Goal: Information Seeking & Learning: Learn about a topic

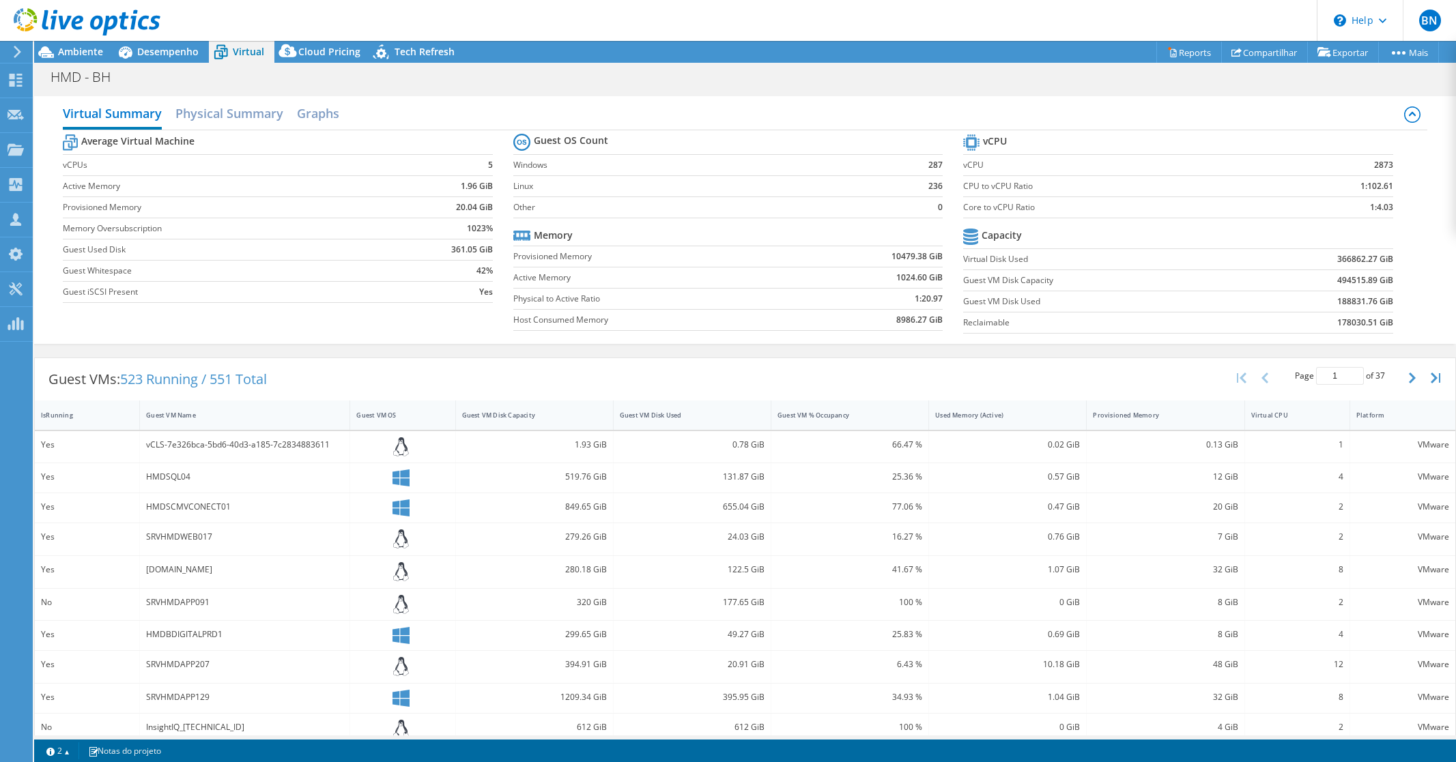
select select "USD"
click at [82, 42] on div at bounding box center [80, 23] width 160 height 46
click at [80, 46] on span "Ambiente" at bounding box center [80, 51] width 45 height 13
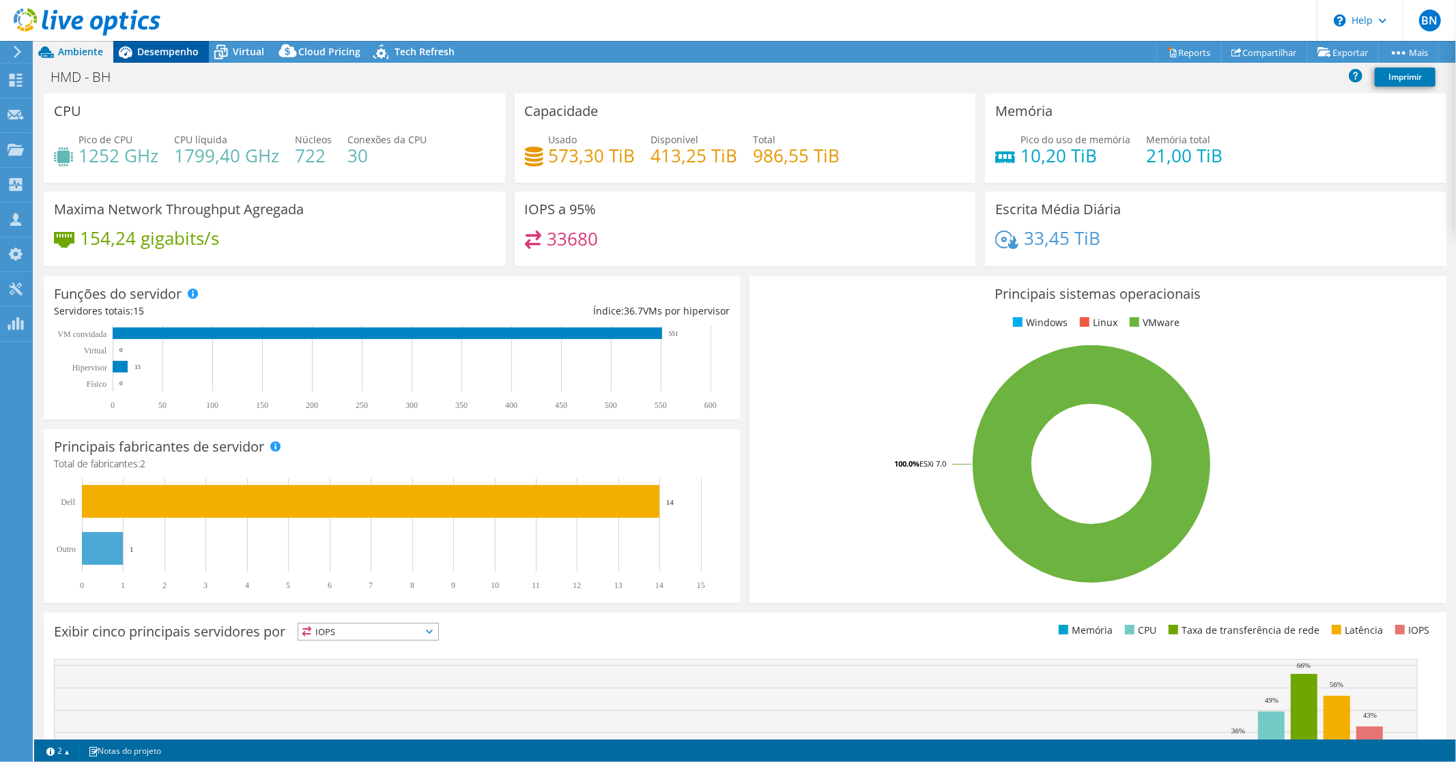
click at [160, 57] on span "Desempenho" at bounding box center [167, 51] width 61 height 13
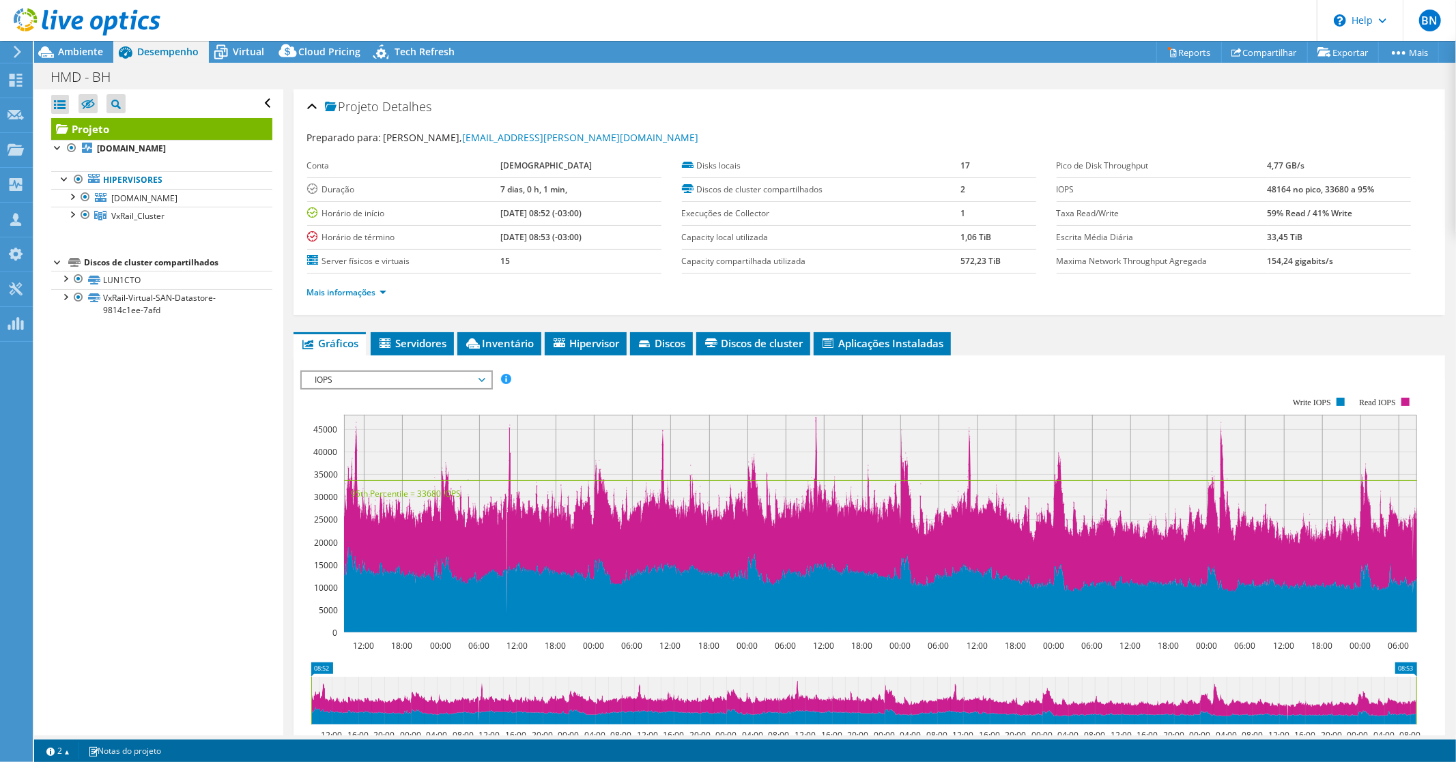
click at [425, 384] on span "IOPS" at bounding box center [396, 380] width 175 height 16
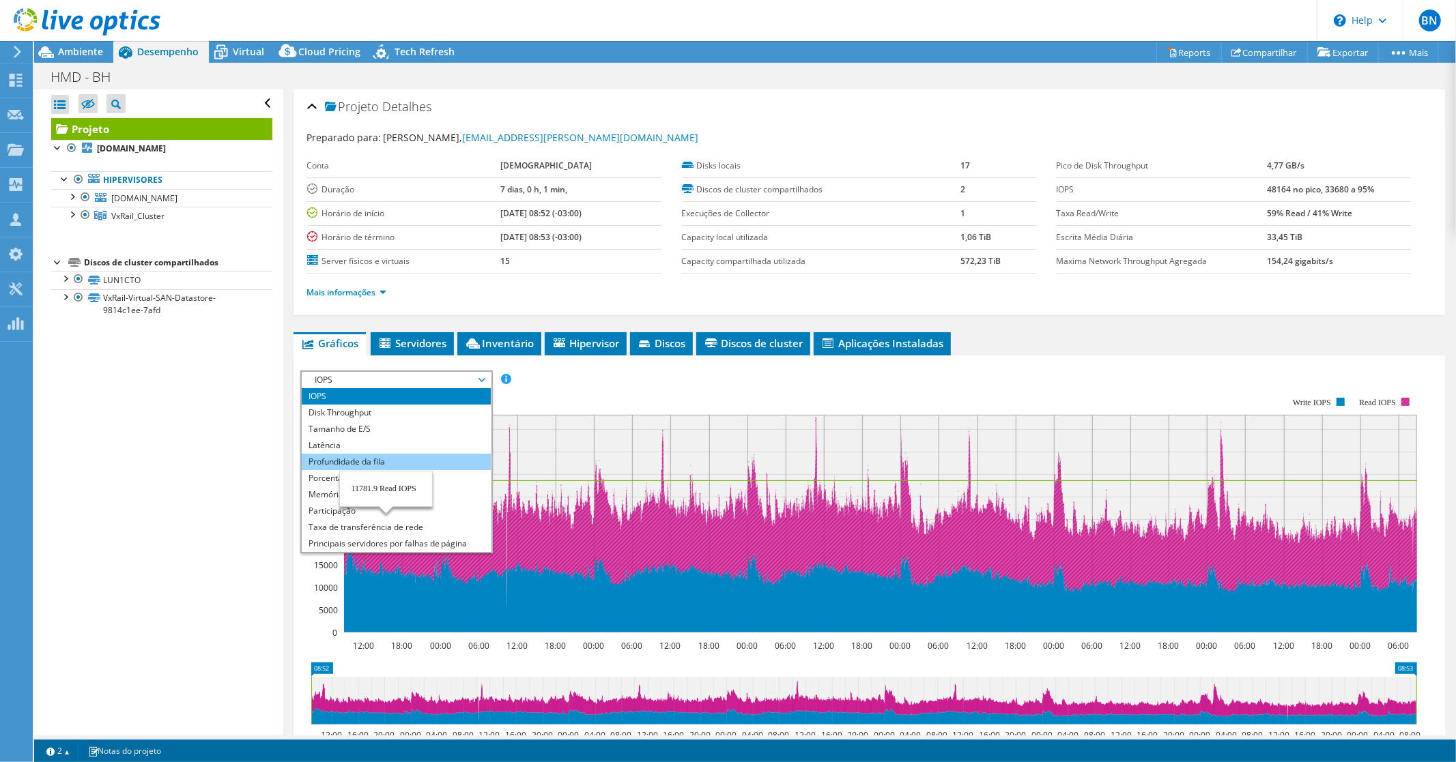
scroll to position [49, 0]
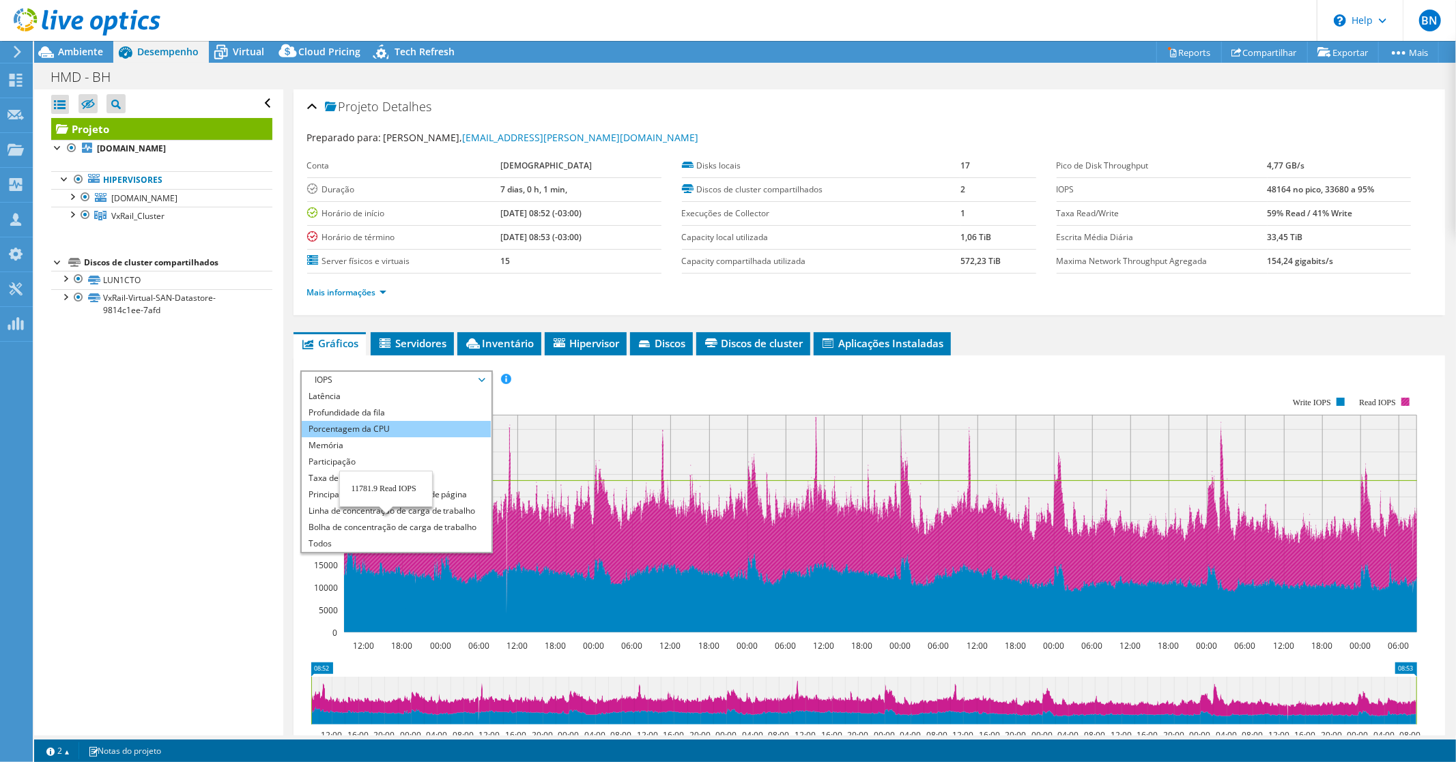
click at [375, 431] on li "Porcentagem da CPU" at bounding box center [396, 429] width 189 height 16
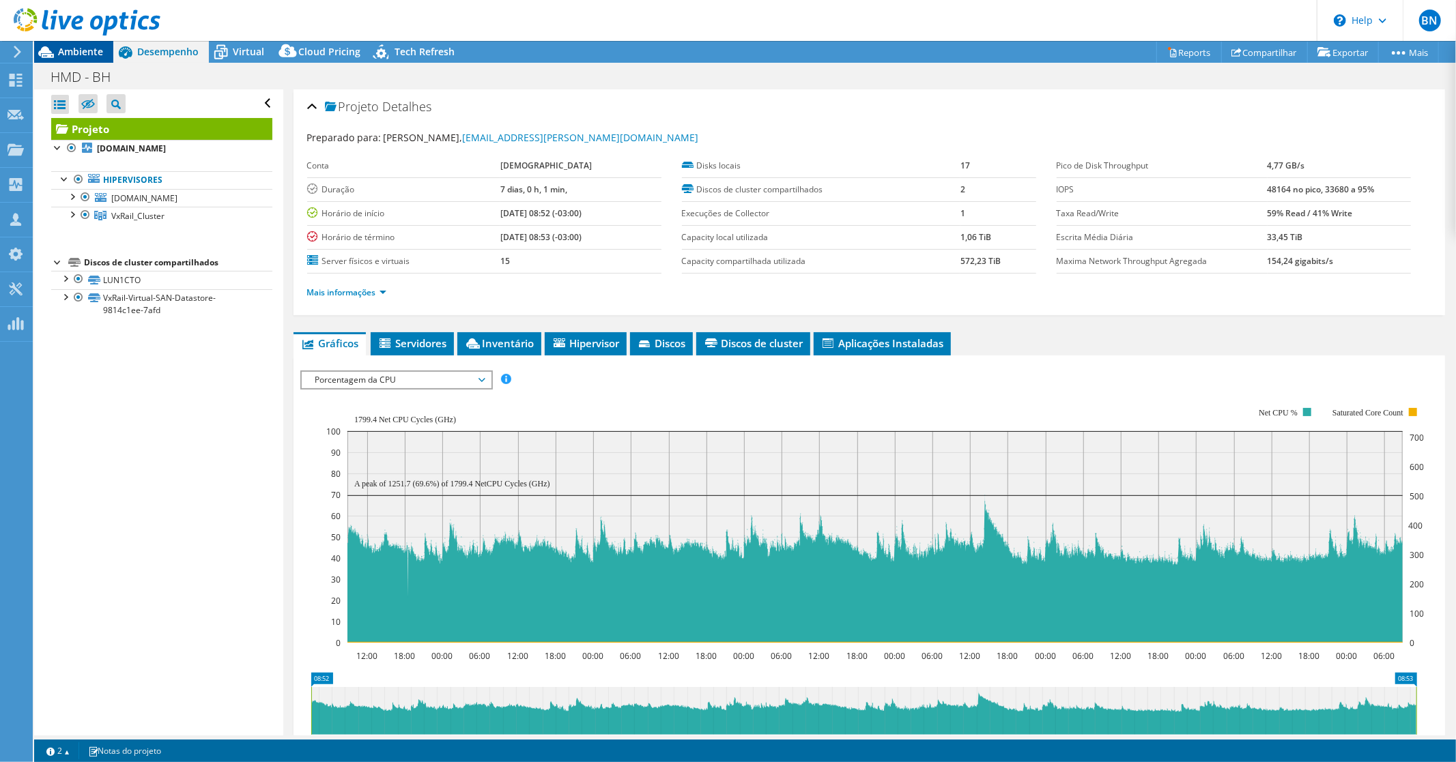
click at [78, 49] on span "Ambiente" at bounding box center [80, 51] width 45 height 13
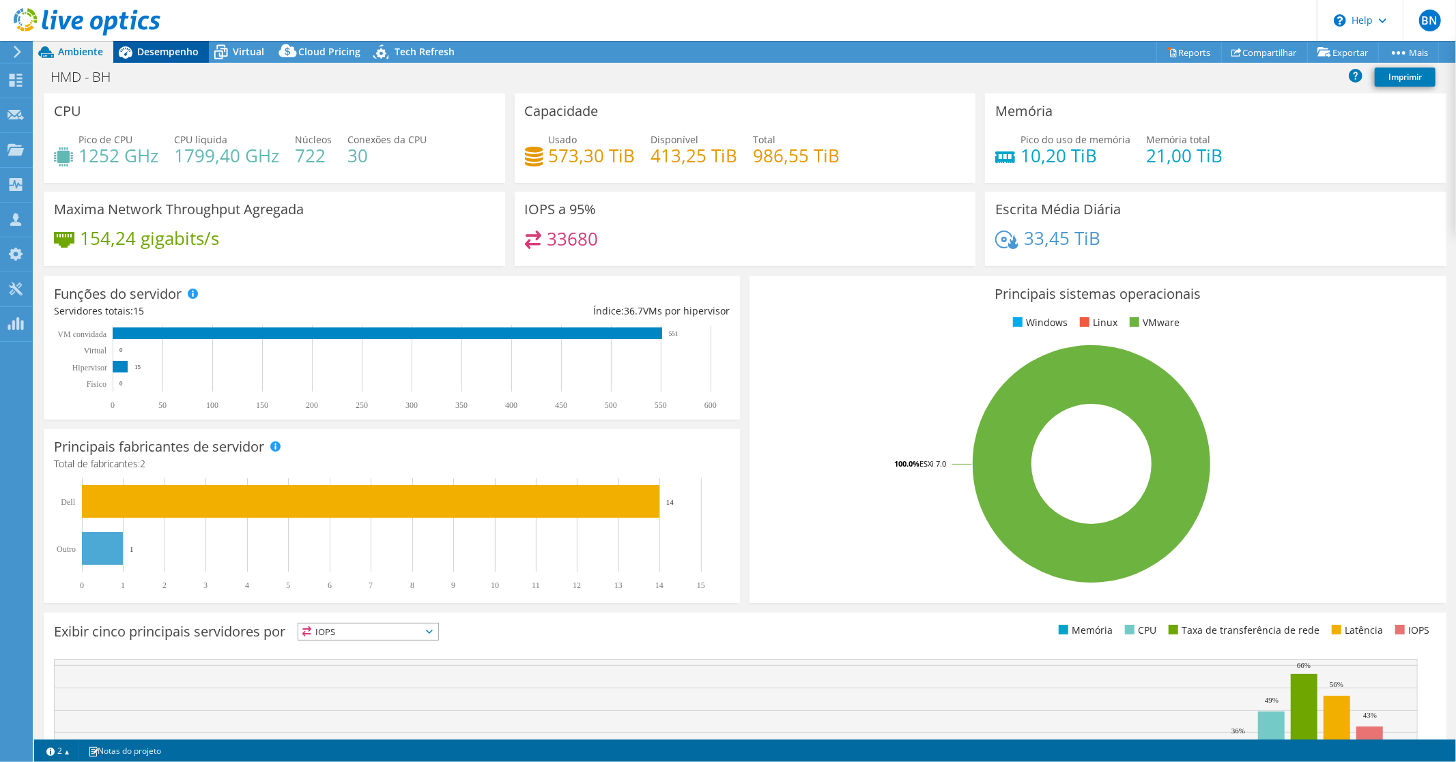
click at [164, 45] on span "Desempenho" at bounding box center [167, 51] width 61 height 13
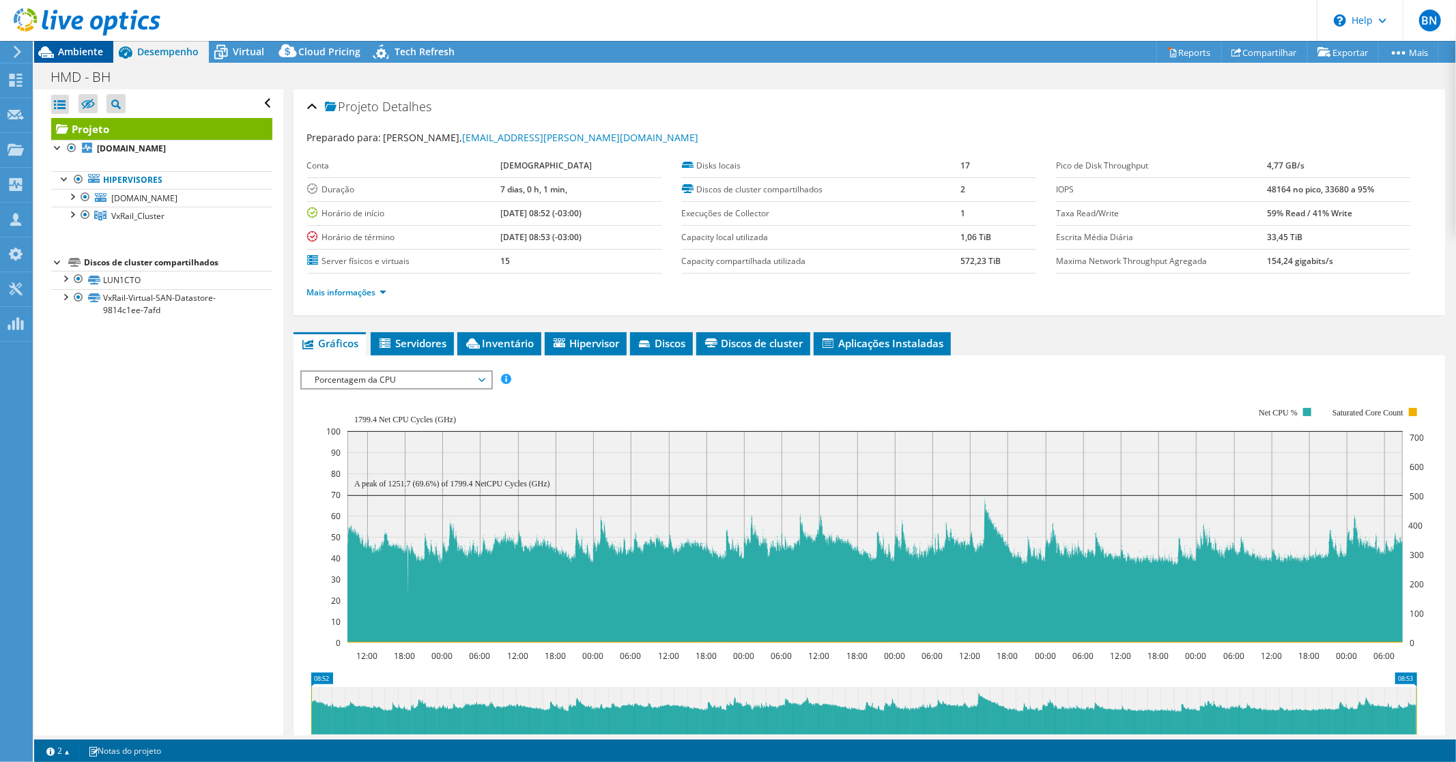
click at [80, 46] on span "Ambiente" at bounding box center [80, 51] width 45 height 13
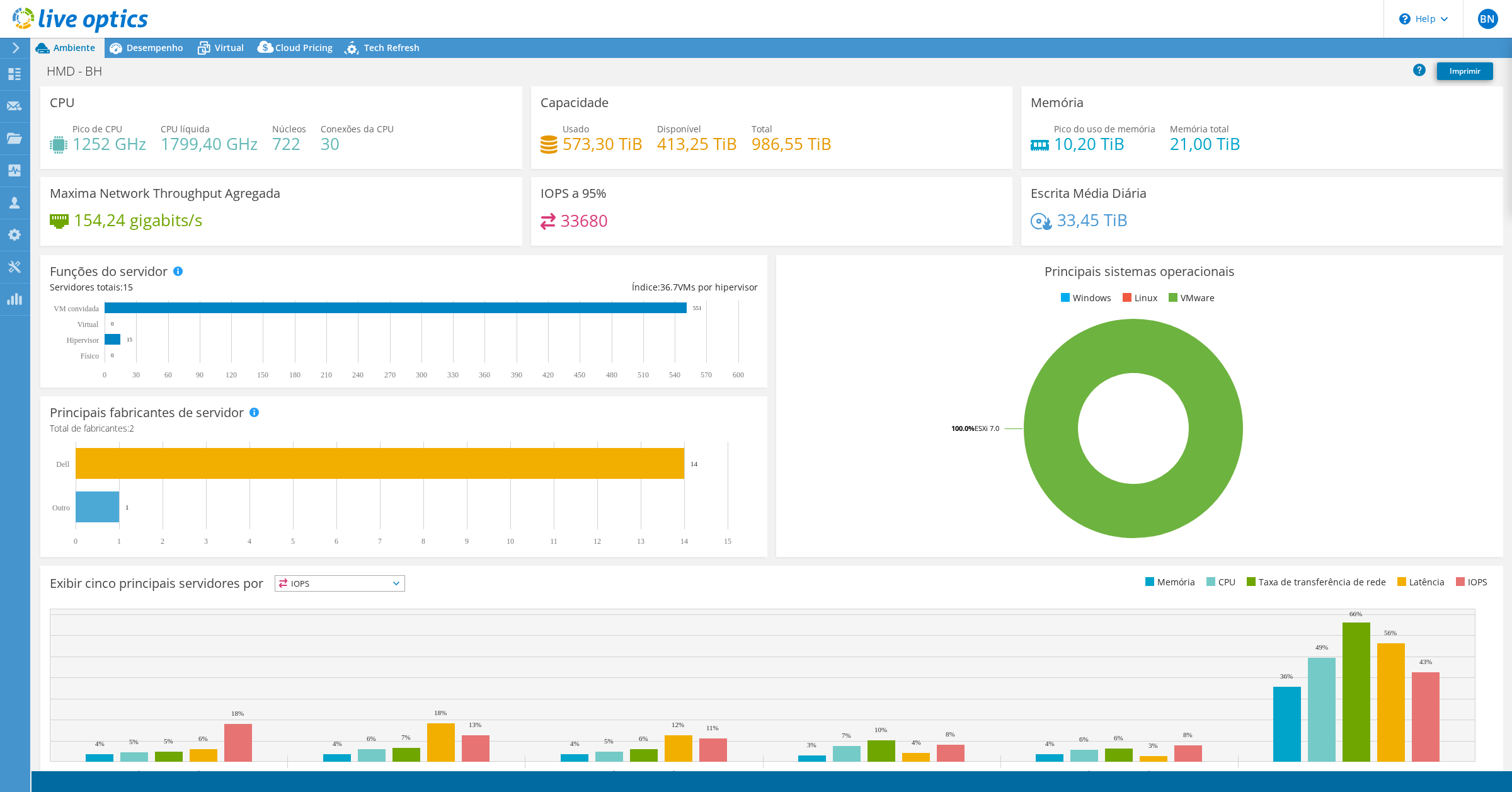
select select "USD"
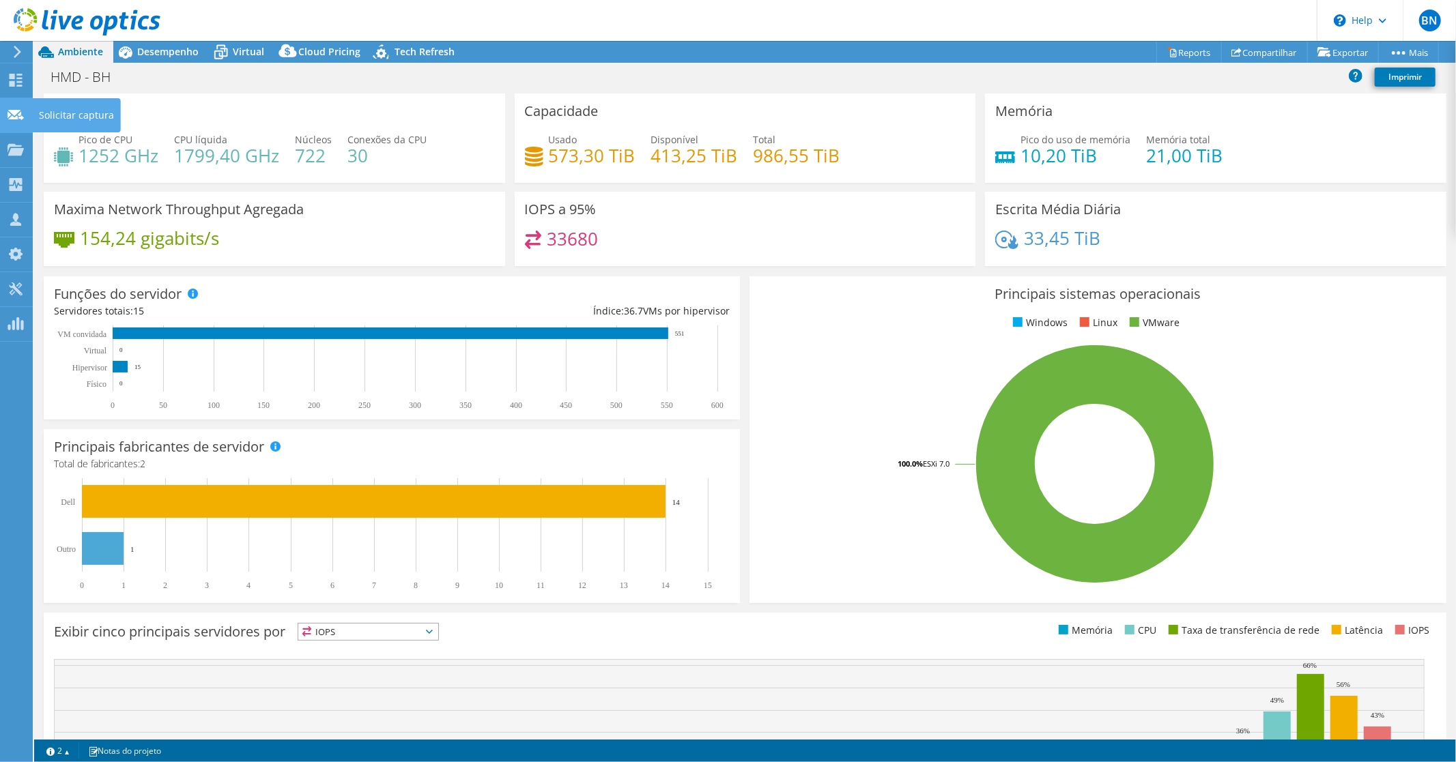
click at [15, 115] on icon at bounding box center [16, 115] width 16 height 13
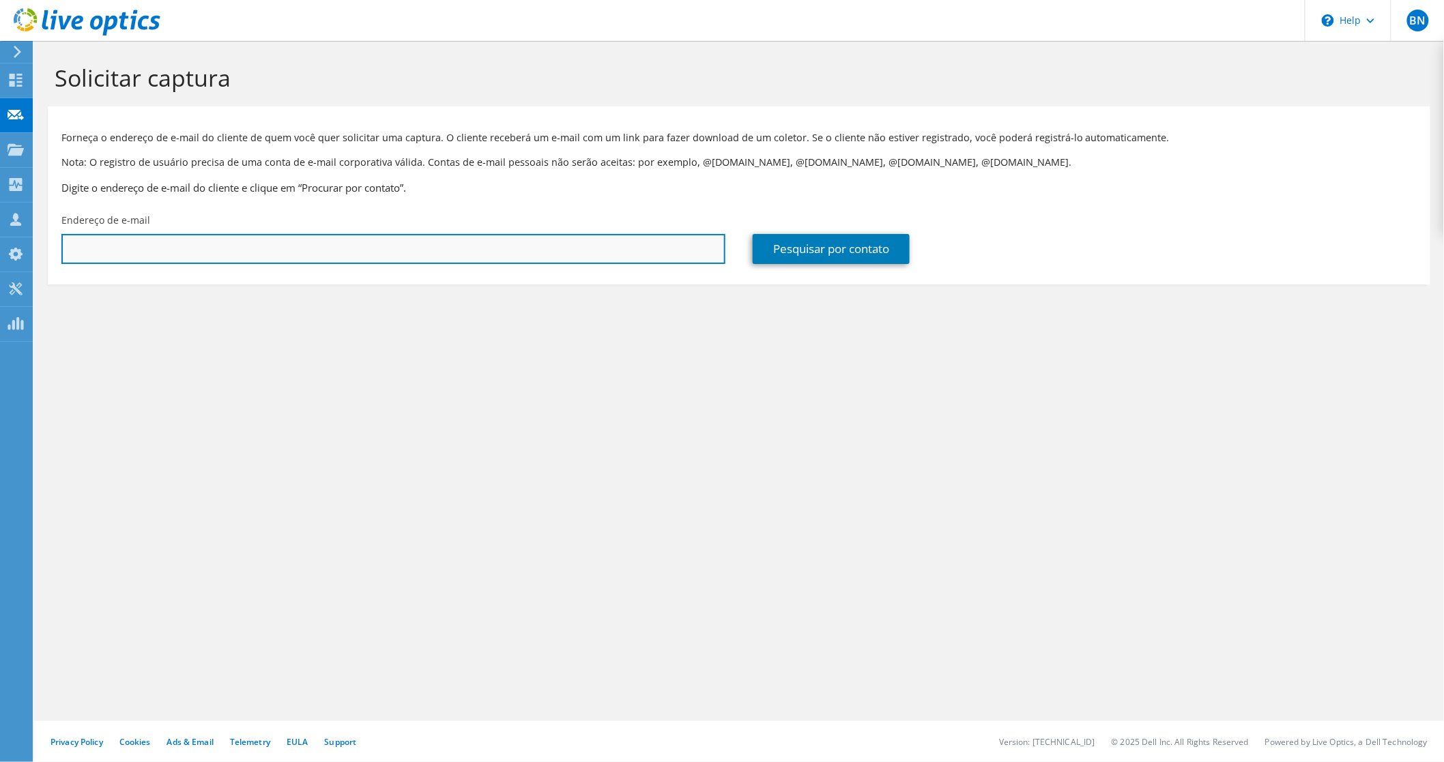
click at [135, 253] on input "text" at bounding box center [393, 249] width 664 height 30
paste input "frederico.pereira@ifgoiano.edu.br"
type input "frederico.pereira@ifgoiano.edu.br"
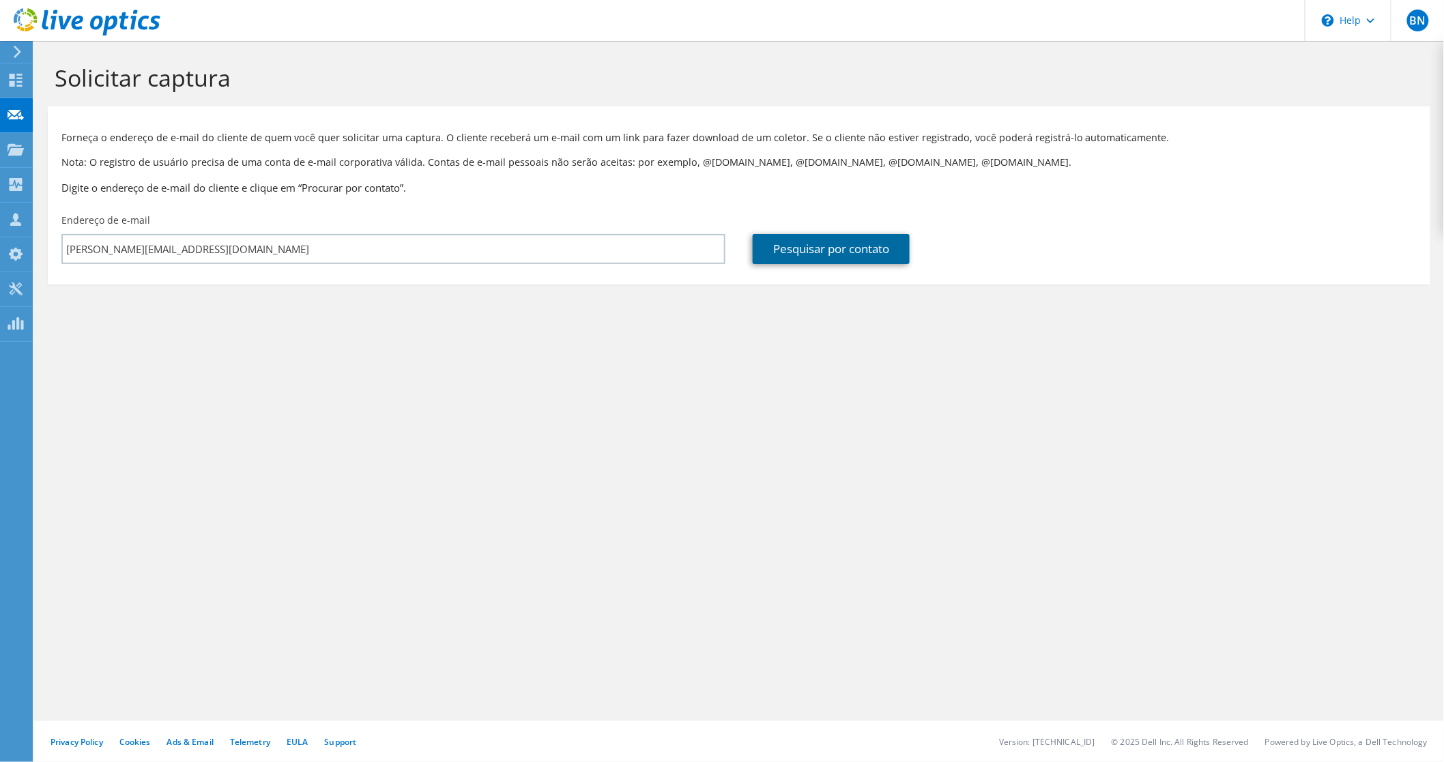
click at [782, 257] on link "Pesquisar por contato" at bounding box center [831, 249] width 157 height 30
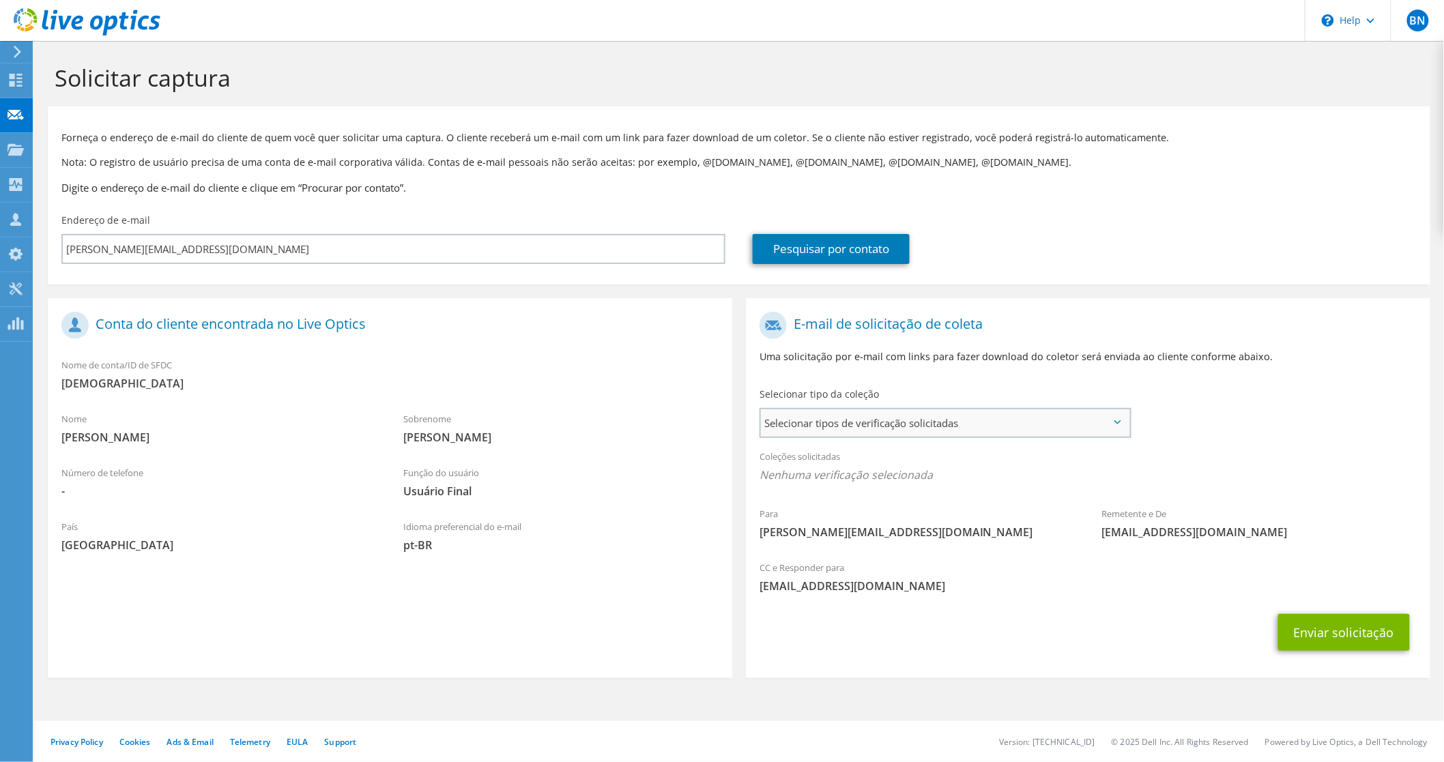
click at [856, 431] on span "Selecionar tipos de verificação solicitadas" at bounding box center [945, 423] width 369 height 27
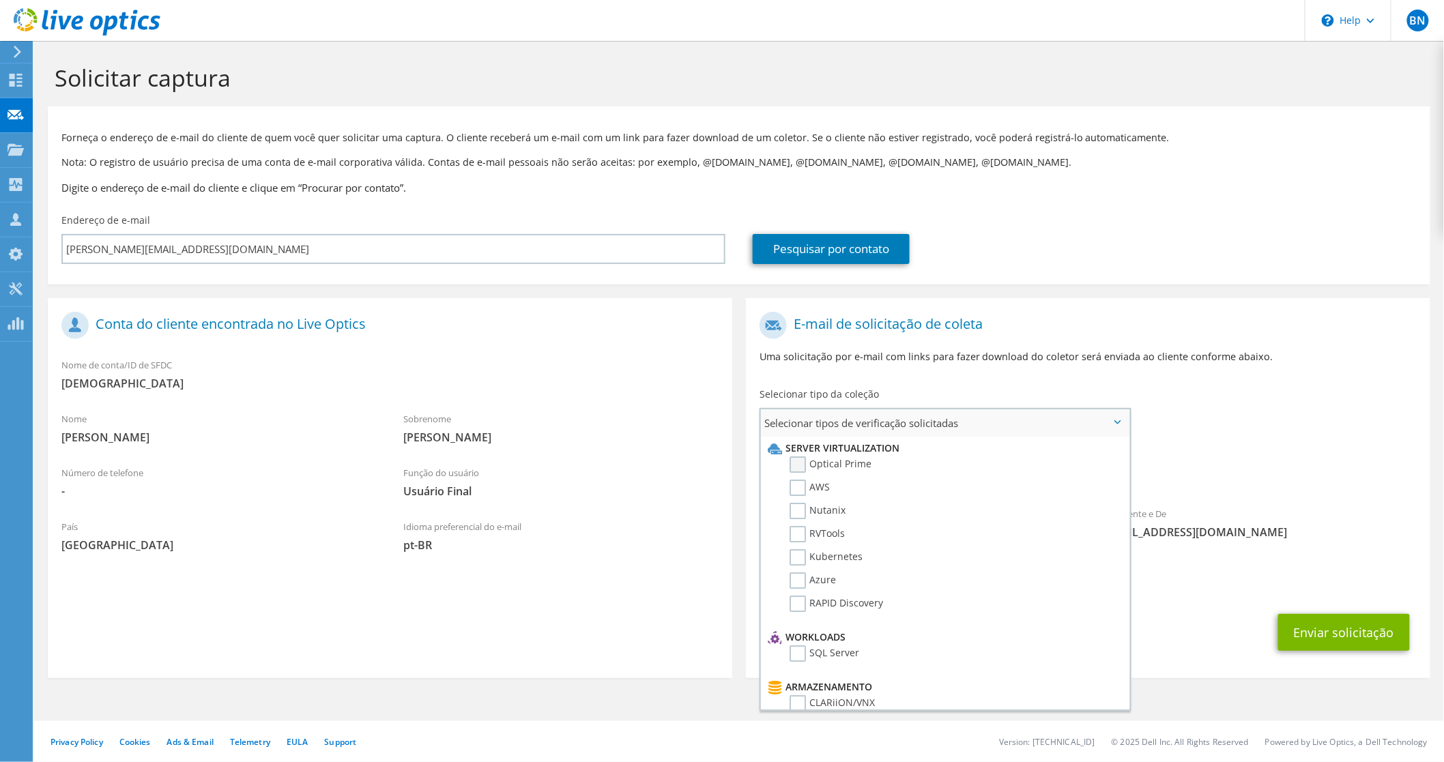
click at [804, 461] on label "Optical Prime" at bounding box center [831, 465] width 82 height 16
click at [0, 0] on input "Optical Prime" at bounding box center [0, 0] width 0 height 0
click at [792, 528] on label "RVTools" at bounding box center [817, 534] width 55 height 16
click at [0, 0] on input "RVTools" at bounding box center [0, 0] width 0 height 0
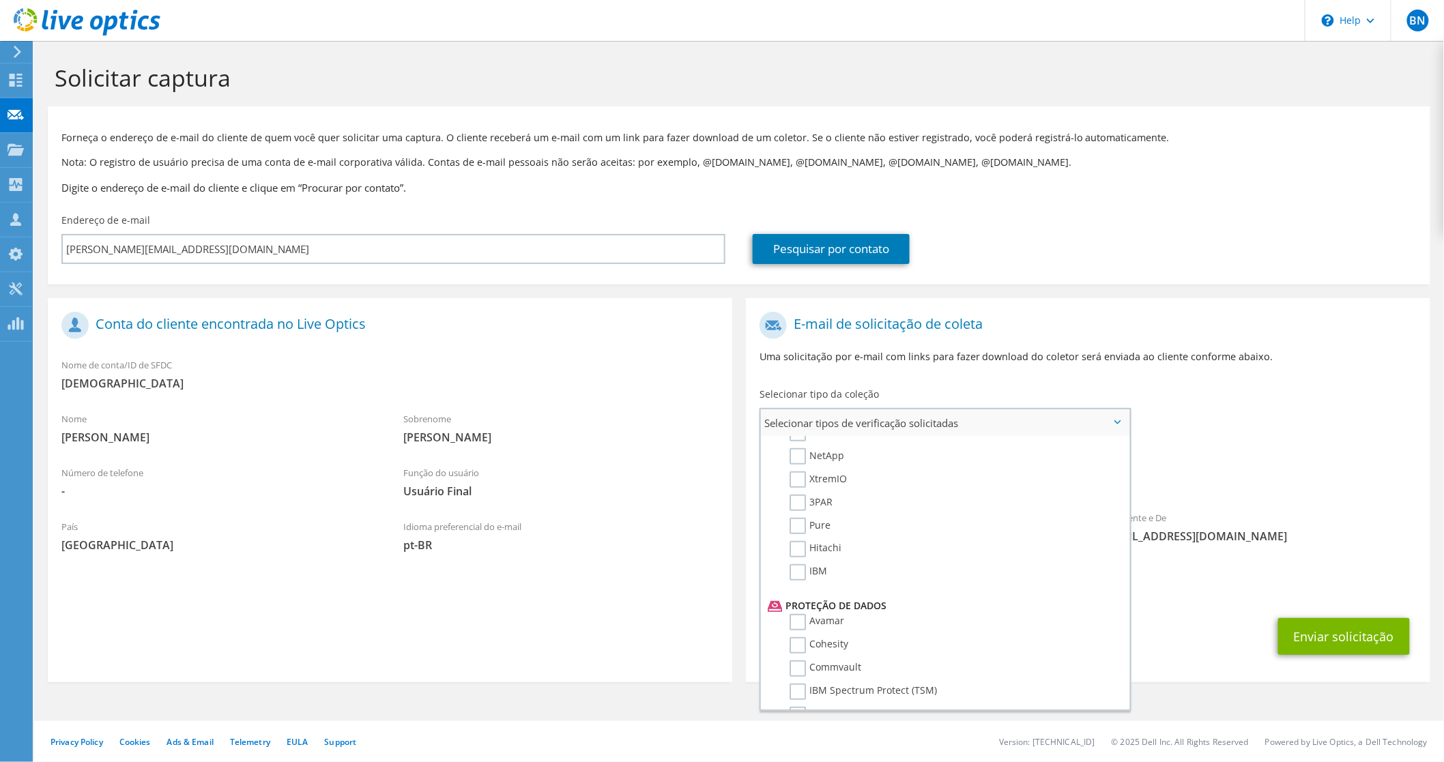
scroll to position [455, 0]
click at [1309, 503] on div "Coleções solicitadas Nenhuma verificação selecionada Optical Prime RVTools" at bounding box center [1088, 472] width 685 height 61
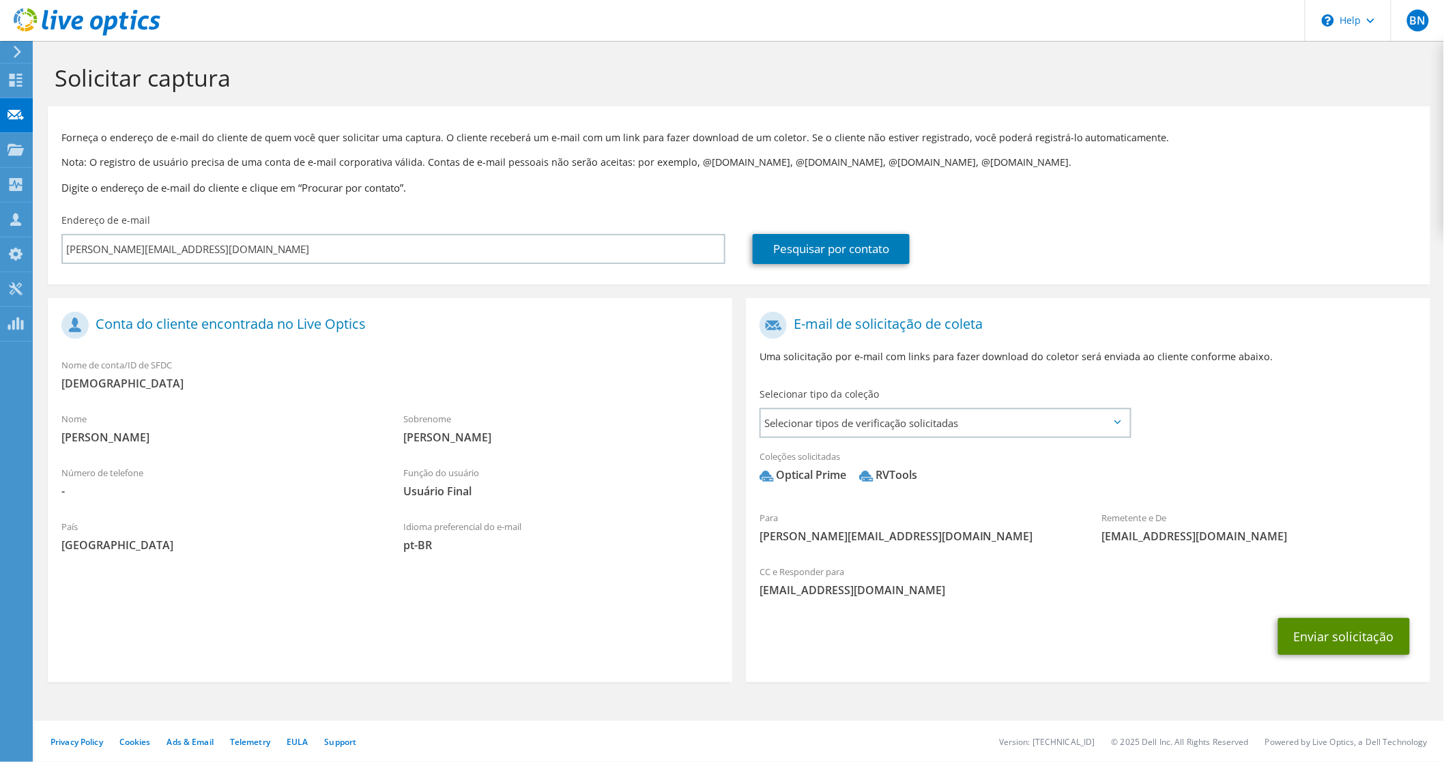
click at [1341, 640] on button "Enviar solicitação" at bounding box center [1344, 636] width 132 height 37
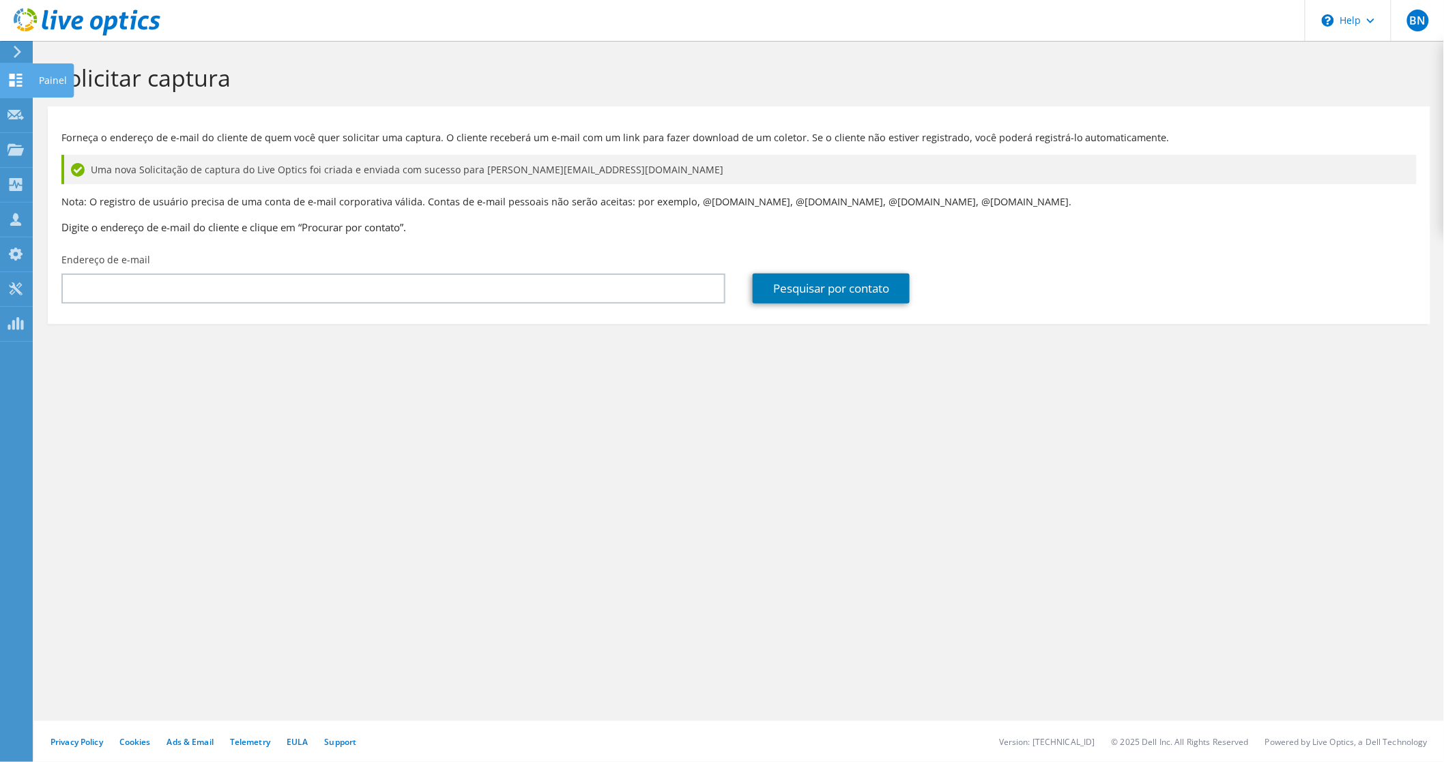
click at [16, 80] on icon at bounding box center [16, 80] width 16 height 13
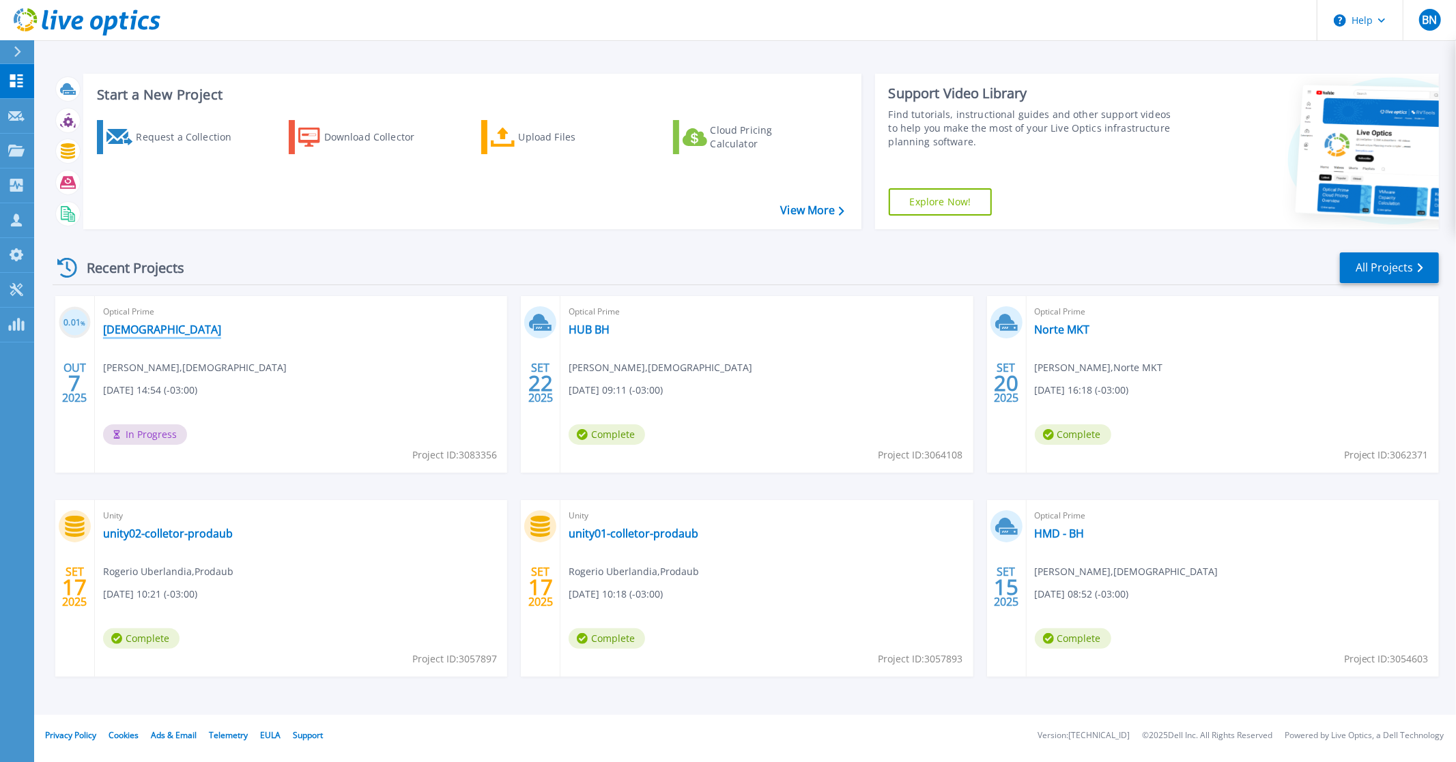
click at [139, 336] on link "[DEMOGRAPHIC_DATA]" at bounding box center [162, 330] width 118 height 14
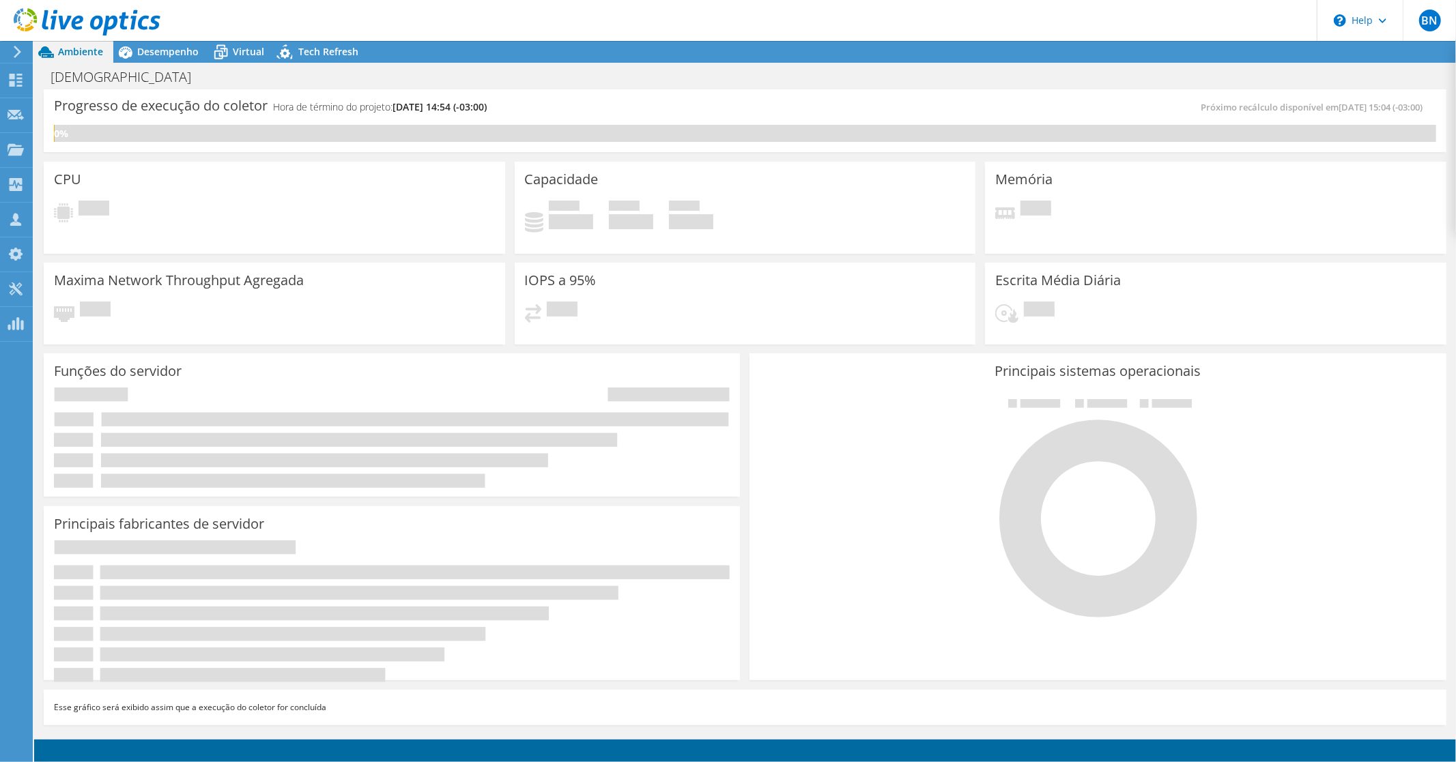
drag, startPoint x: 534, startPoint y: 110, endPoint x: 48, endPoint y: 109, distance: 486.7
click at [48, 109] on div "Progresso de execução do coletor Hora de término do projeto: [DATE] 14:54 (-03:…" at bounding box center [745, 120] width 1403 height 63
click at [1083, 30] on header "BN Membro da equipe [PERSON_NAME] [EMAIL_ADDRESS][PERSON_NAME][DOMAIN_NAME] [DO…" at bounding box center [728, 20] width 1456 height 41
click at [12, 152] on use at bounding box center [16, 149] width 16 height 12
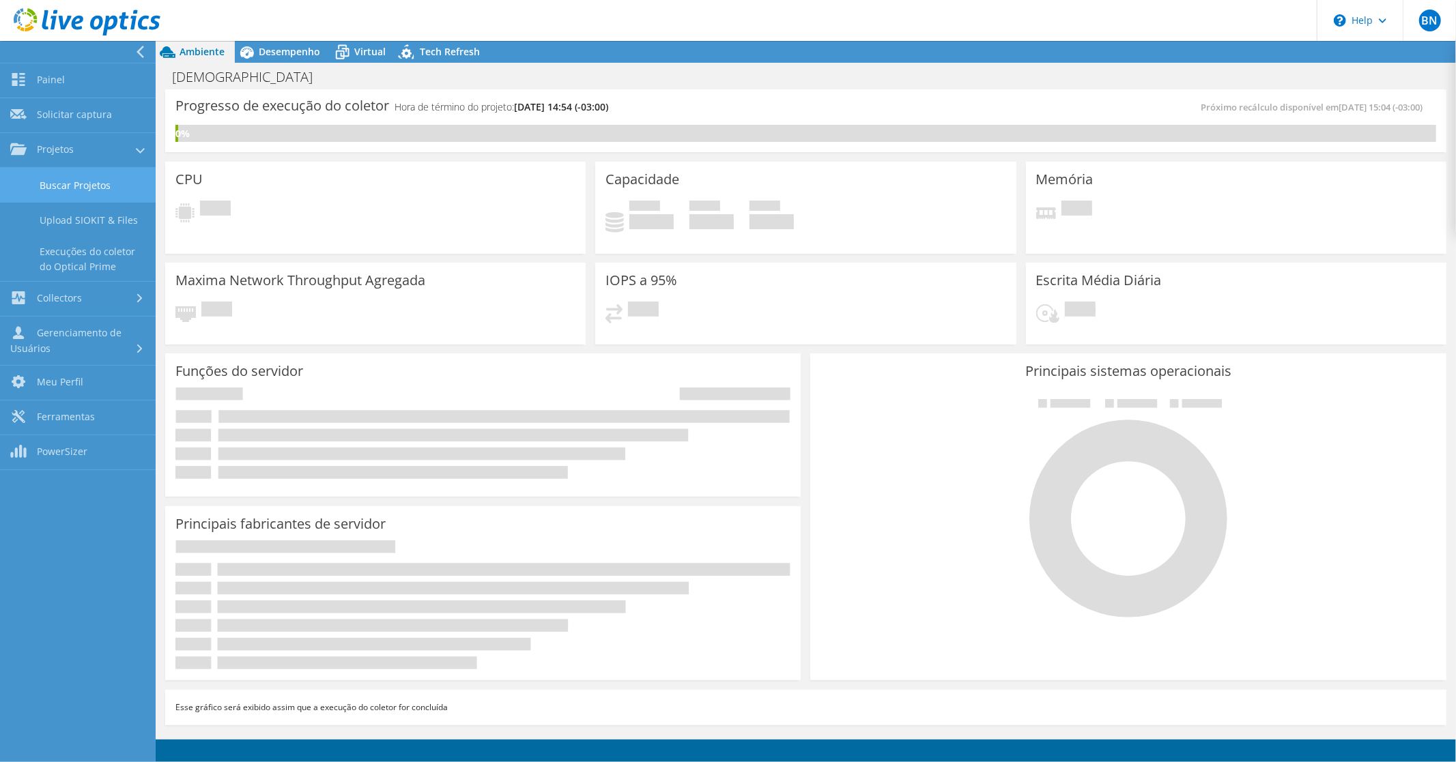
click at [52, 181] on link "Buscar Projetos" at bounding box center [78, 185] width 156 height 35
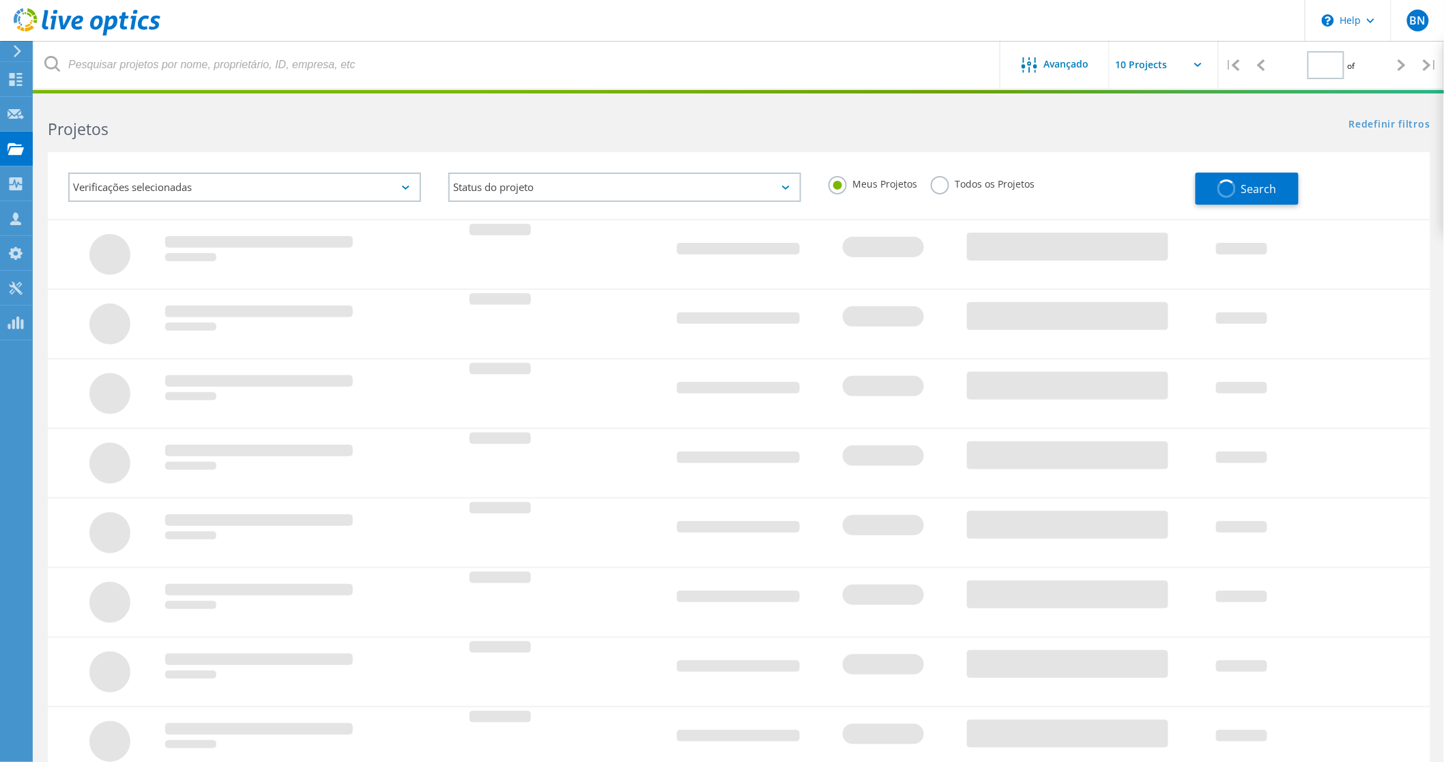
type input "1"
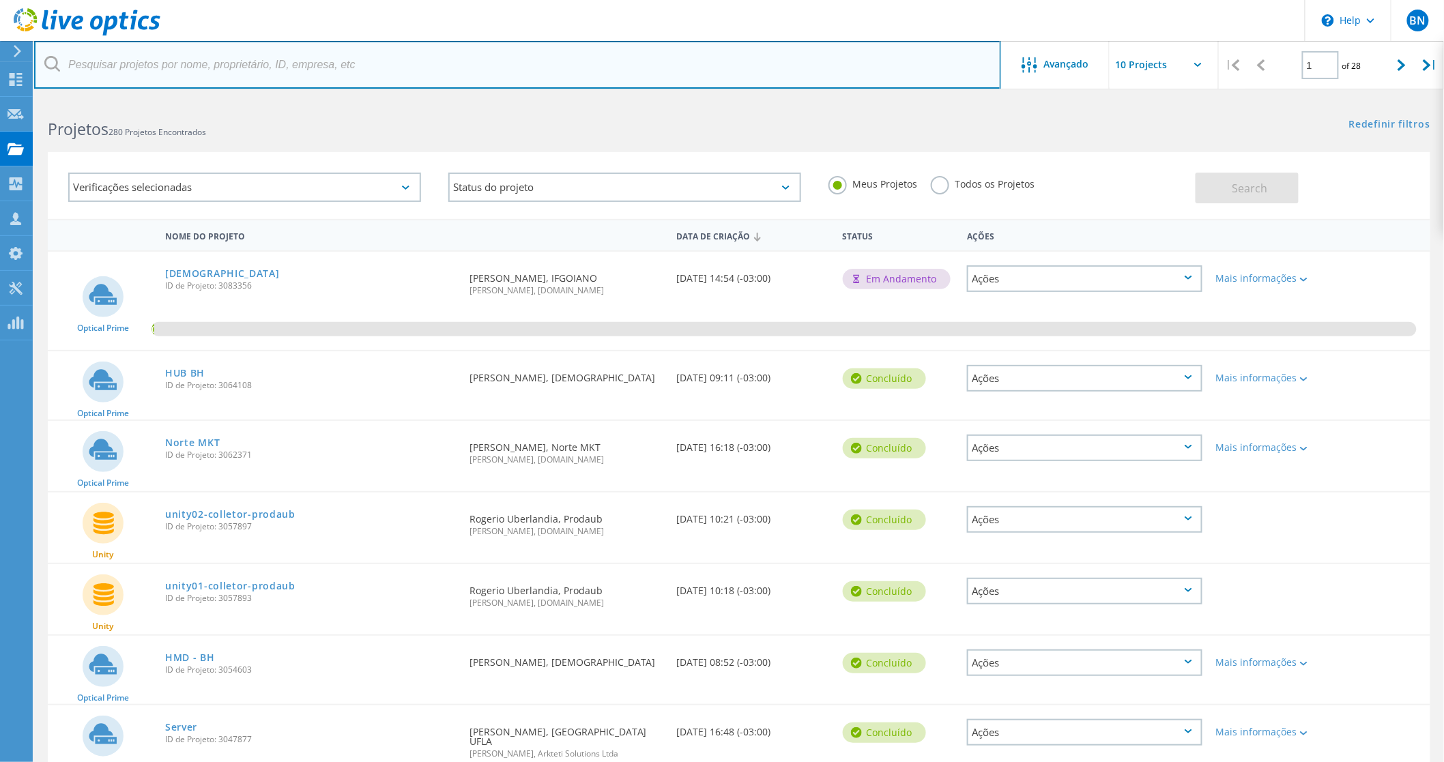
click at [131, 63] on input "text" at bounding box center [517, 65] width 967 height 48
type input "materdei"
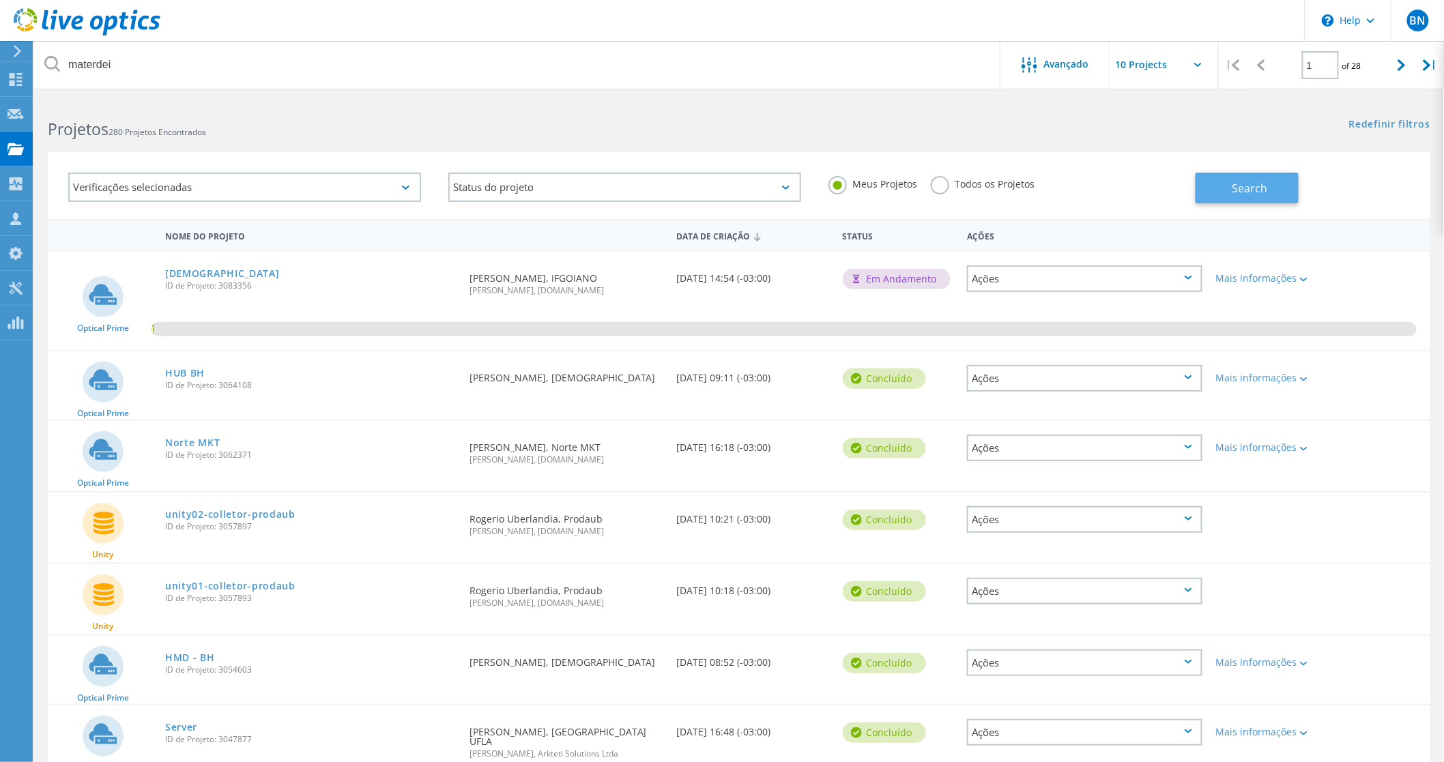
click at [1266, 191] on span "Search" at bounding box center [1249, 188] width 35 height 15
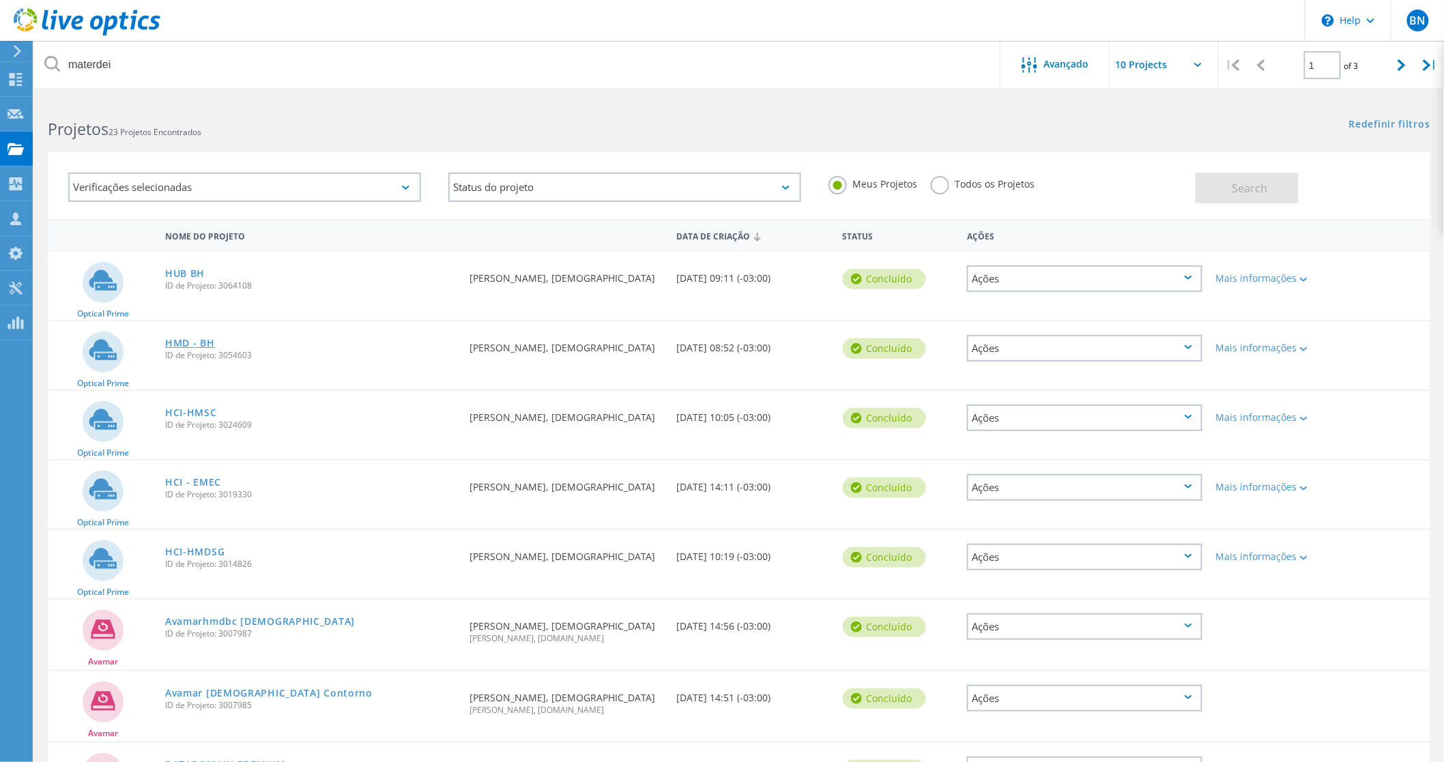
click at [181, 339] on link "HMD - BH" at bounding box center [190, 344] width 50 height 10
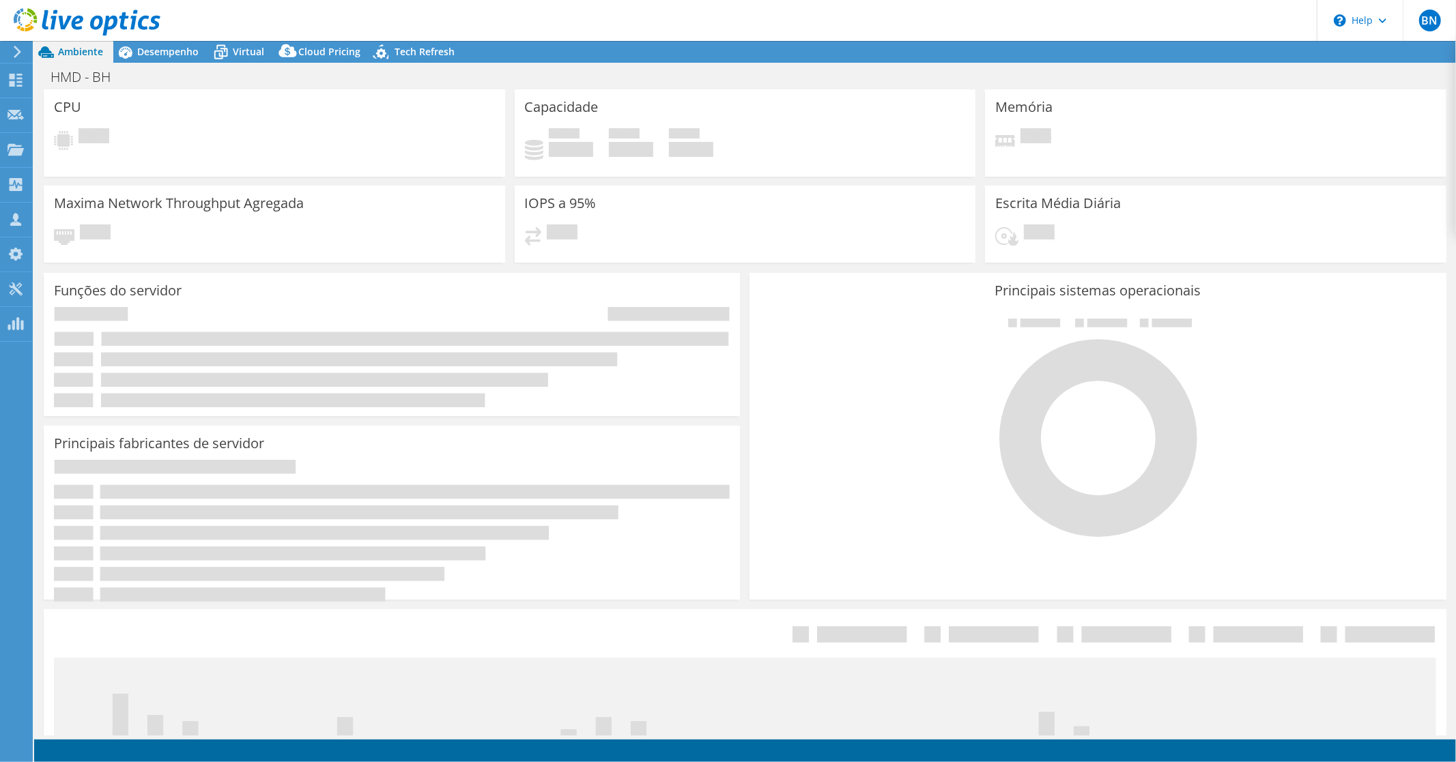
select select "USD"
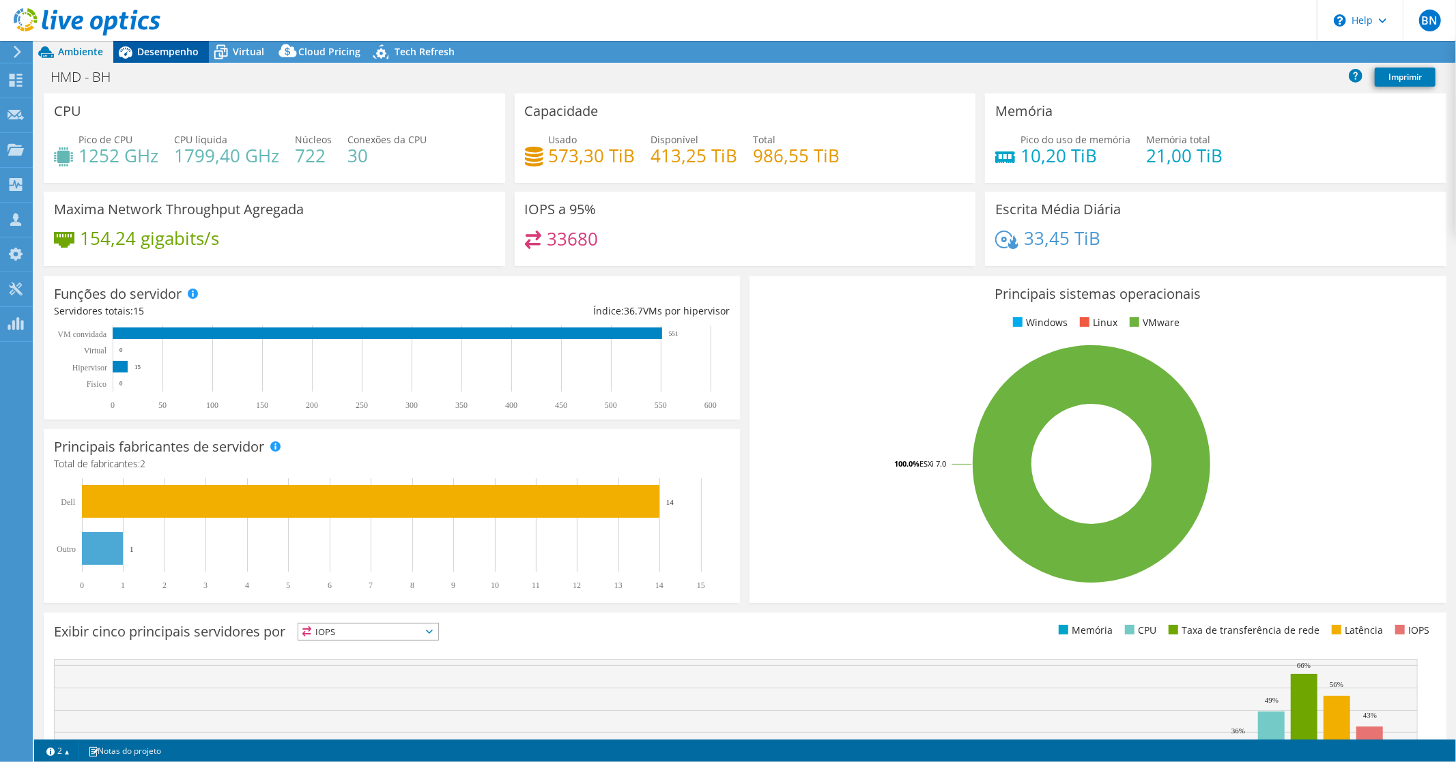
click at [175, 48] on span "Desempenho" at bounding box center [167, 51] width 61 height 13
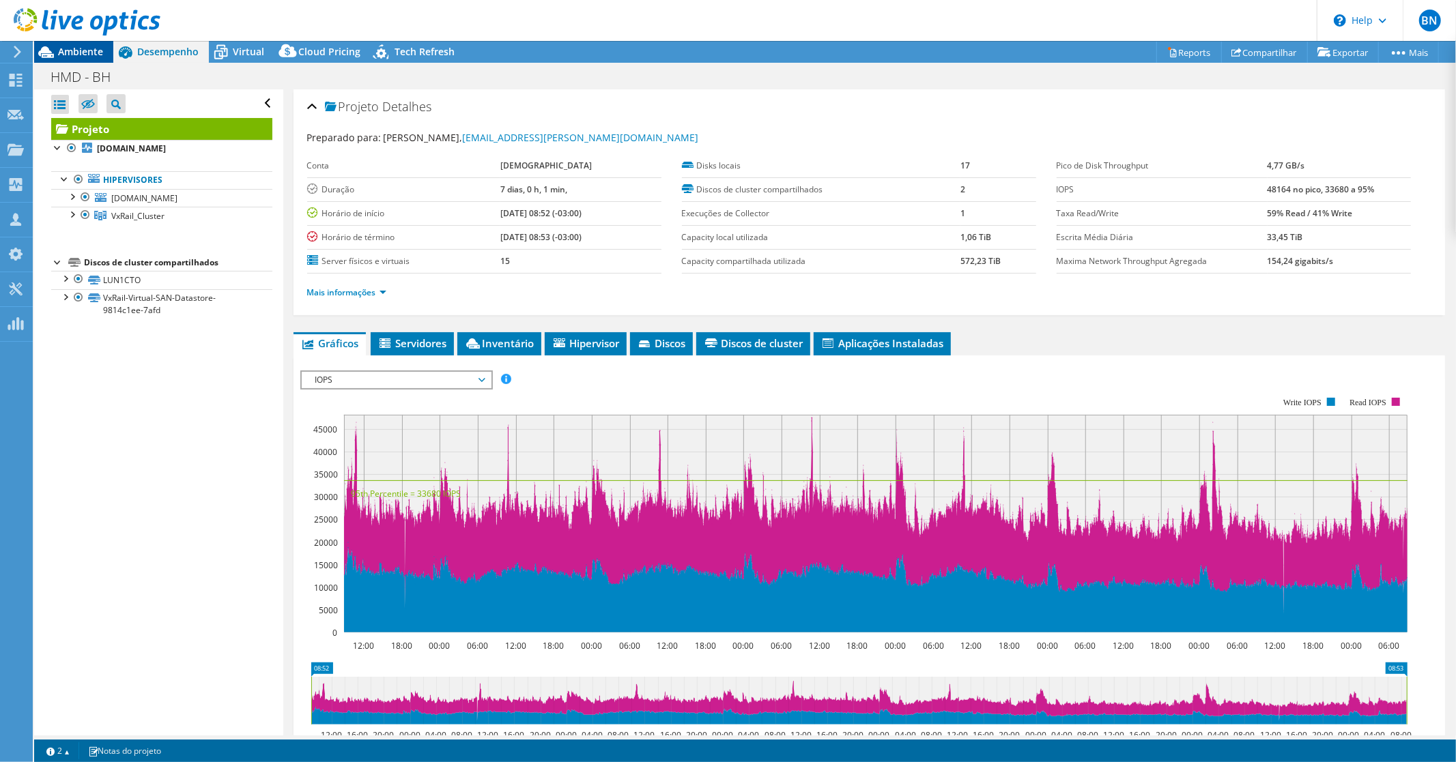
click at [70, 51] on span "Ambiente" at bounding box center [80, 51] width 45 height 13
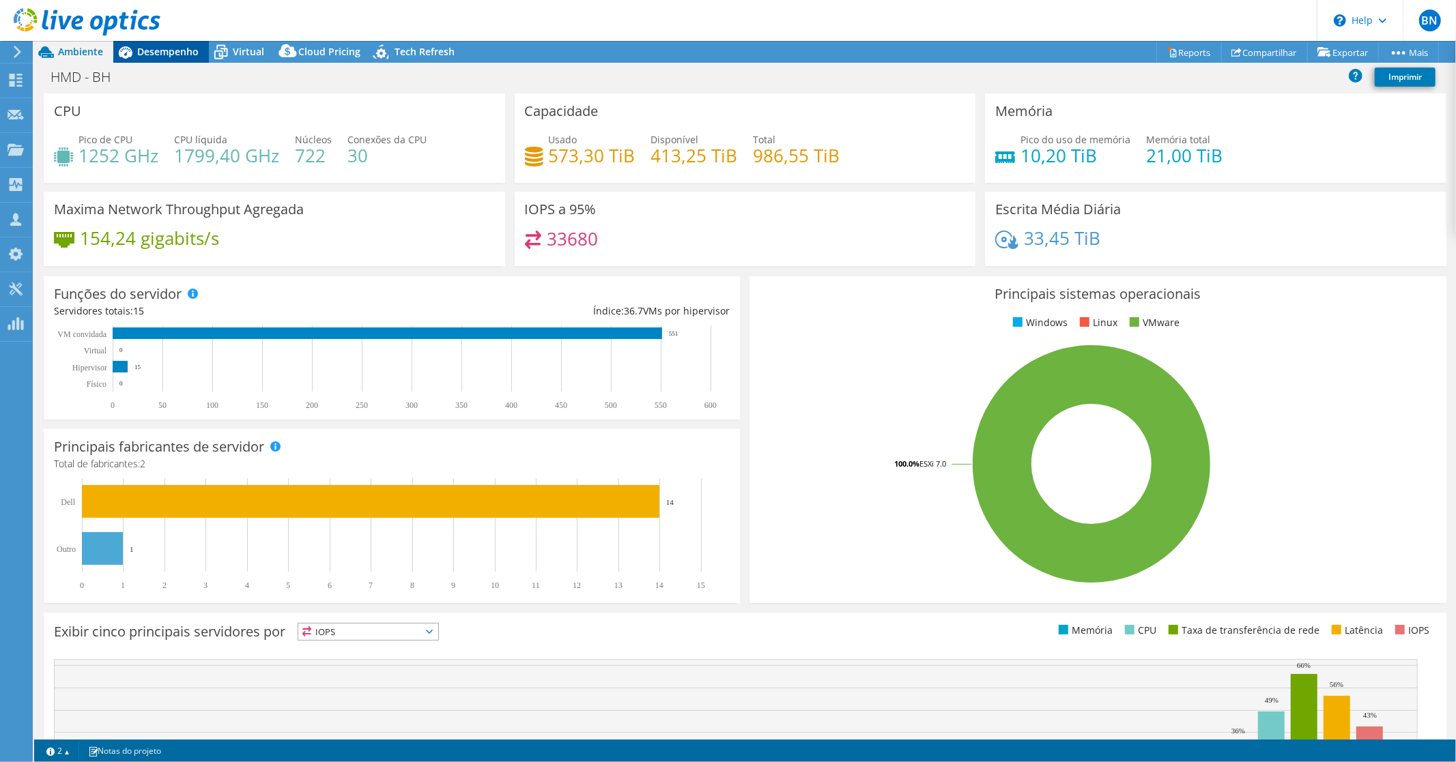
click at [145, 51] on span "Desempenho" at bounding box center [167, 51] width 61 height 13
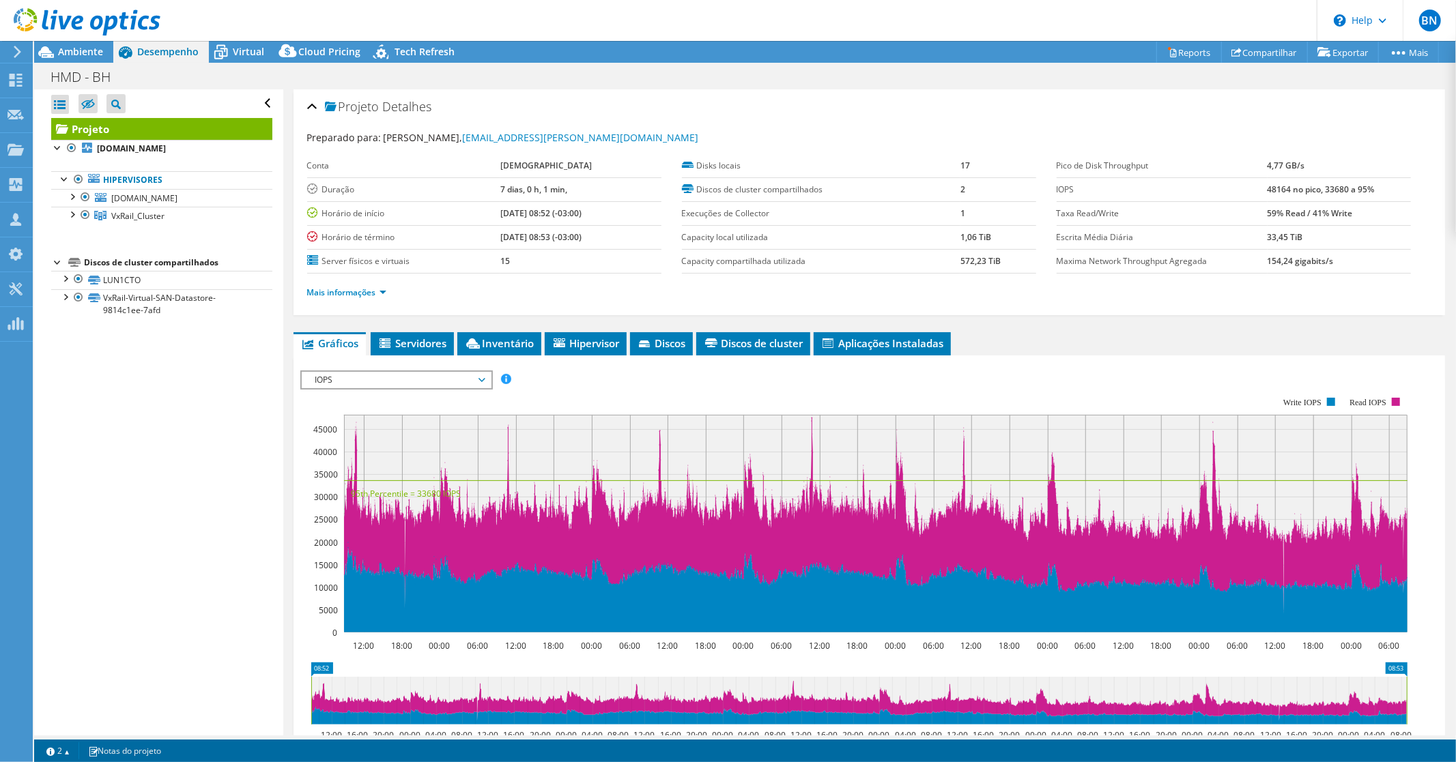
click at [396, 377] on span "IOPS" at bounding box center [396, 380] width 175 height 16
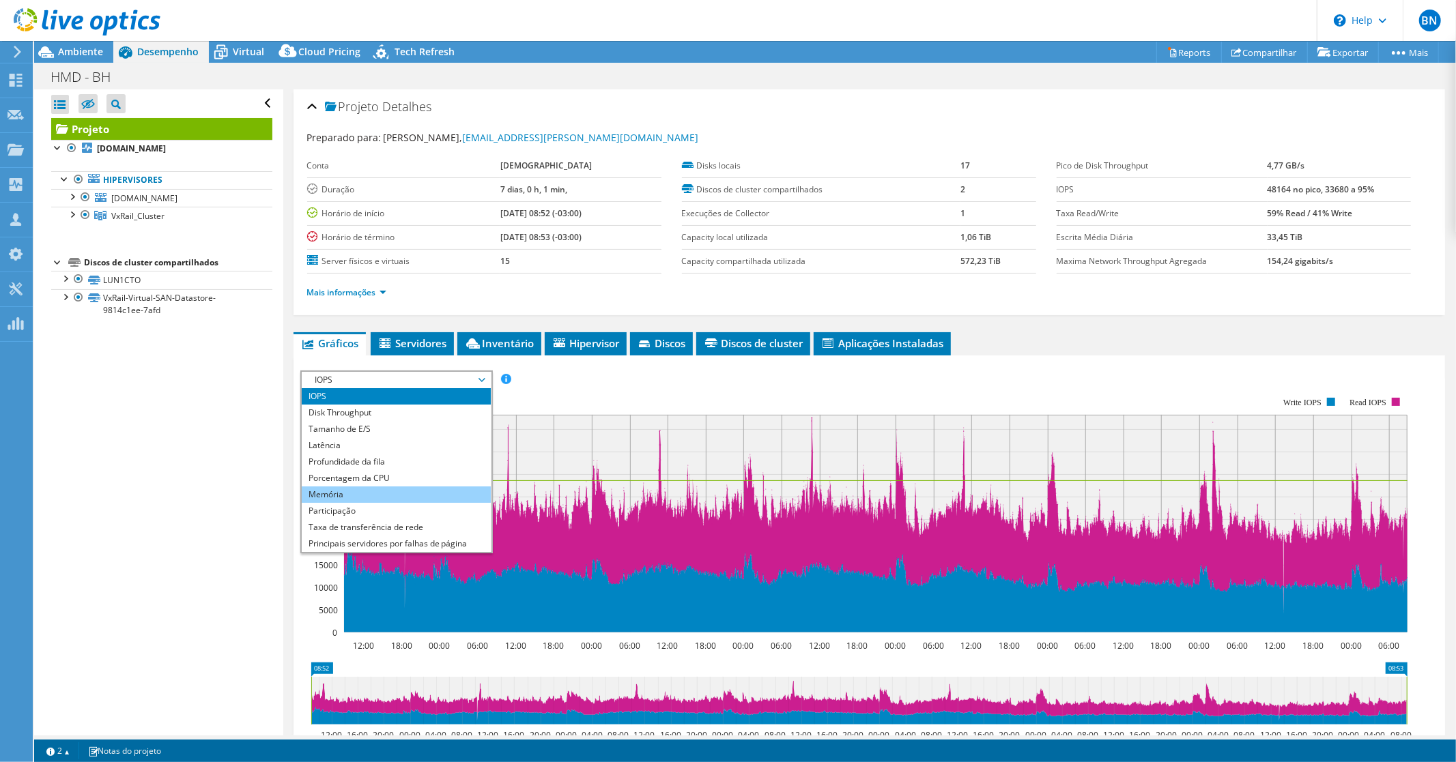
click at [339, 487] on li "Memória" at bounding box center [396, 495] width 189 height 16
